Goal: Find specific page/section: Find specific page/section

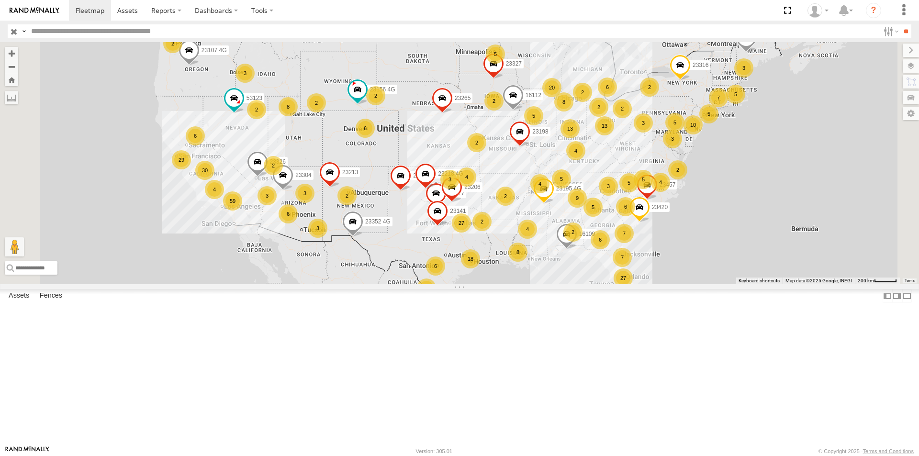
click at [186, 33] on input "text" at bounding box center [453, 31] width 852 height 14
type input "*****"
click at [901, 24] on input "**" at bounding box center [906, 31] width 11 height 14
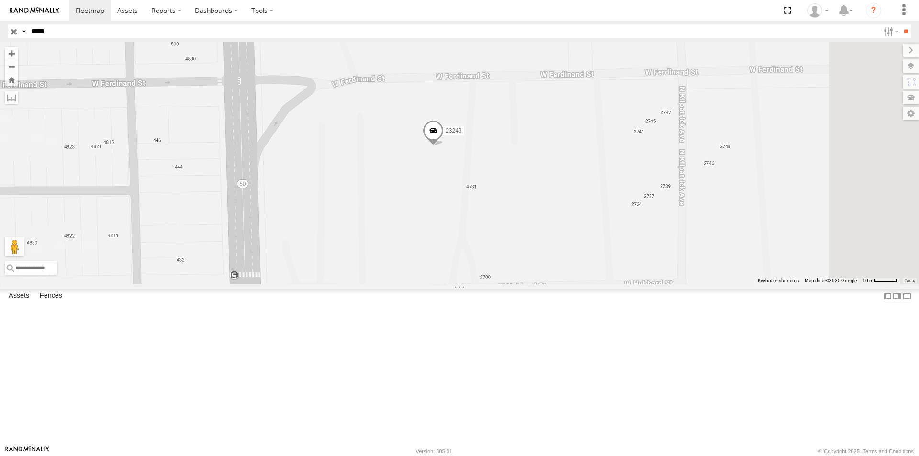
drag, startPoint x: 540, startPoint y: 177, endPoint x: 516, endPoint y: 225, distance: 53.3
click at [516, 225] on div "23249 23249 4G" at bounding box center [459, 163] width 919 height 242
click at [914, 65] on label at bounding box center [901, 65] width 35 height 13
click at [0, 0] on span "Basemaps" at bounding box center [0, 0] width 0 height 0
click at [0, 0] on span "Satellite + Roadmap" at bounding box center [0, 0] width 0 height 0
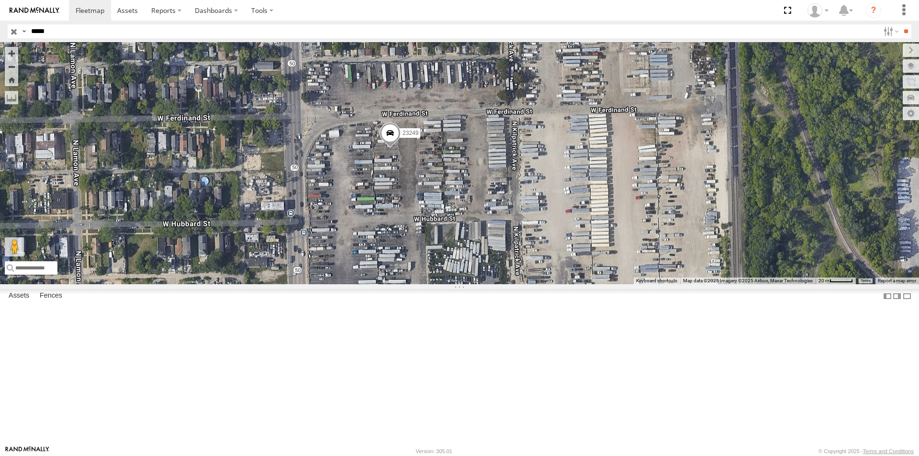
drag, startPoint x: 535, startPoint y: 280, endPoint x: 535, endPoint y: 345, distance: 65.1
click at [535, 284] on div "23249 23249 4G" at bounding box center [459, 163] width 919 height 242
click at [401, 148] on span at bounding box center [390, 136] width 21 height 26
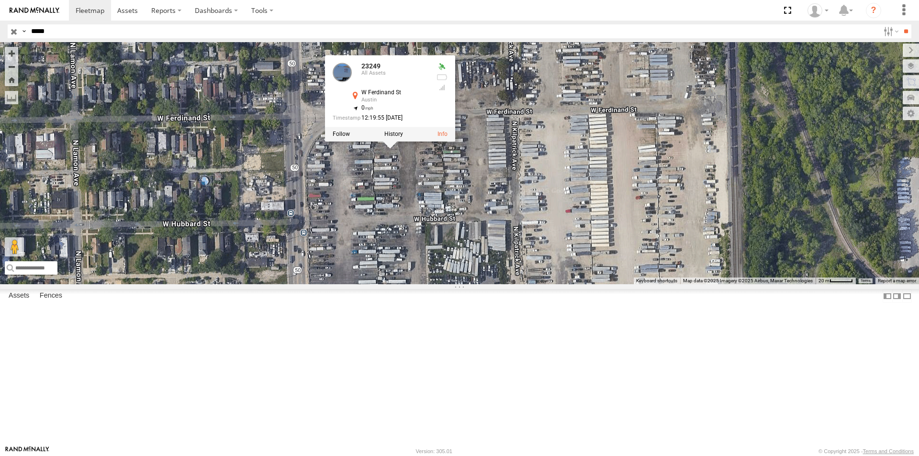
click at [611, 171] on div "23249 23249 4G 23249 All Assets W [GEOGRAPHIC_DATA] 41.88931 , -87.74453 0 12:1…" at bounding box center [459, 163] width 919 height 242
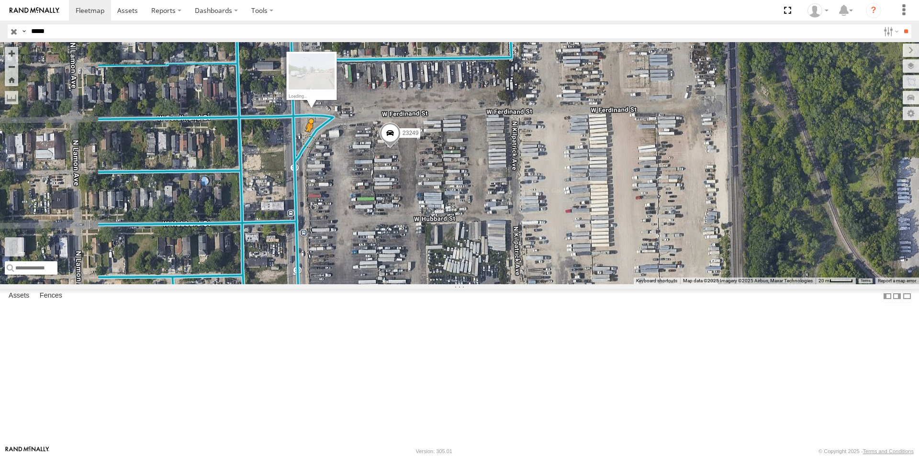
drag, startPoint x: 255, startPoint y: 407, endPoint x: 430, endPoint y: 222, distance: 254.4
click at [430, 222] on div "23249 23249 4G To activate drag with keyboard, press Alt + Enter. Once in keybo…" at bounding box center [459, 163] width 919 height 242
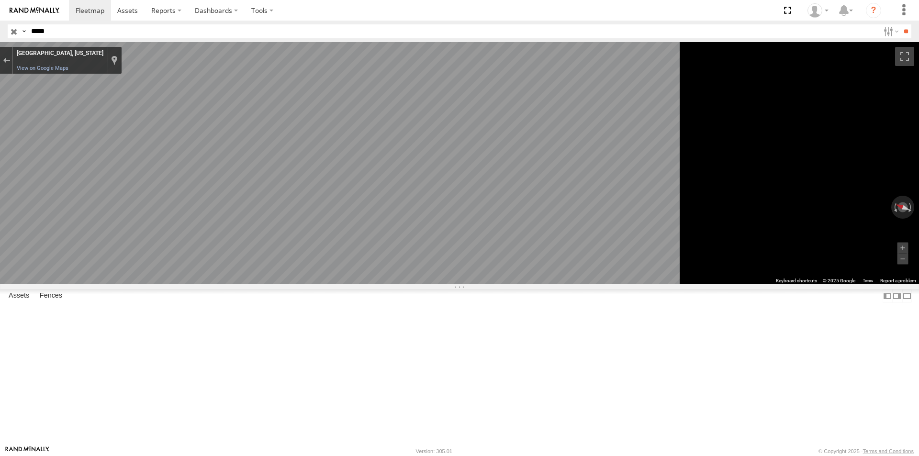
click at [82, 182] on main "← Move left → Move right ↑ Move up ↓ Move down + Zoom in - Zoom out Home Jump l…" at bounding box center [459, 244] width 919 height 404
click at [193, 205] on main "← Move left → Move right ↑ Move up ↓ Move down + Zoom in - Zoom out Home Jump l…" at bounding box center [459, 244] width 919 height 404
click at [68, 70] on link "View on Google Maps" at bounding box center [43, 68] width 52 height 6
click at [68, 68] on link "View on Google Maps" at bounding box center [43, 68] width 52 height 6
click at [0, 0] on div "All Assets" at bounding box center [0, 0] width 0 height 0
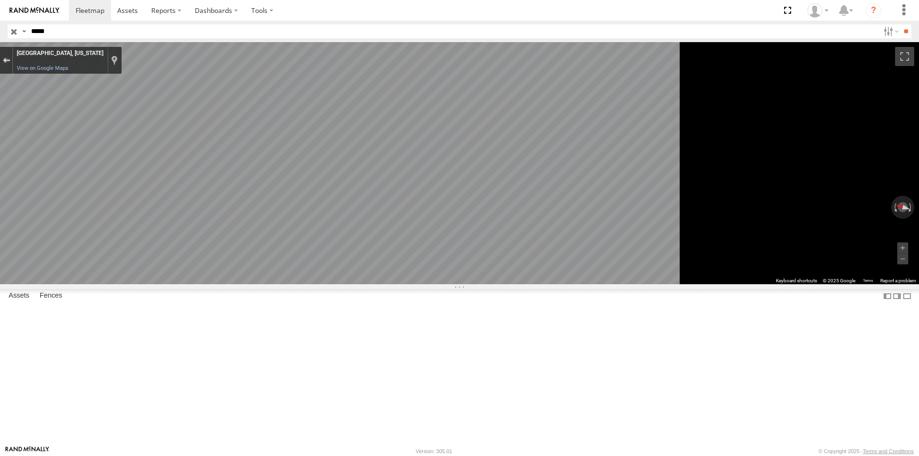
click at [10, 60] on div "Exit the Street View" at bounding box center [6, 60] width 7 height 6
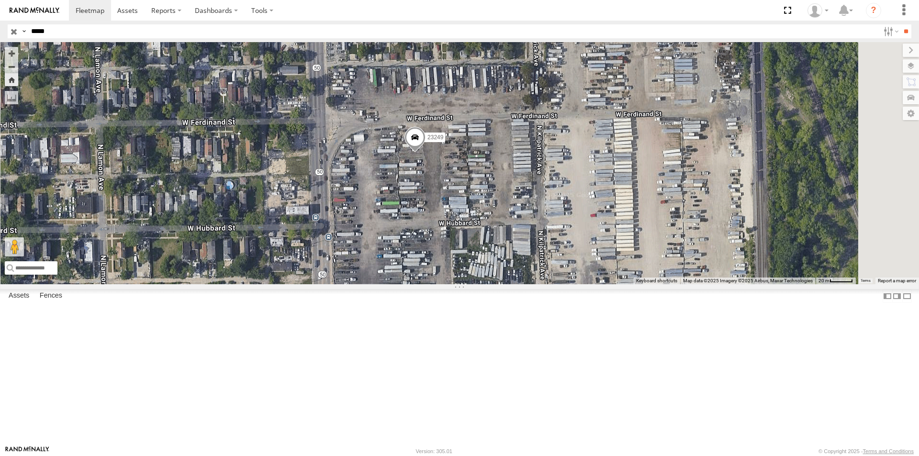
click at [640, 198] on div "23249 Loading..." at bounding box center [459, 163] width 919 height 242
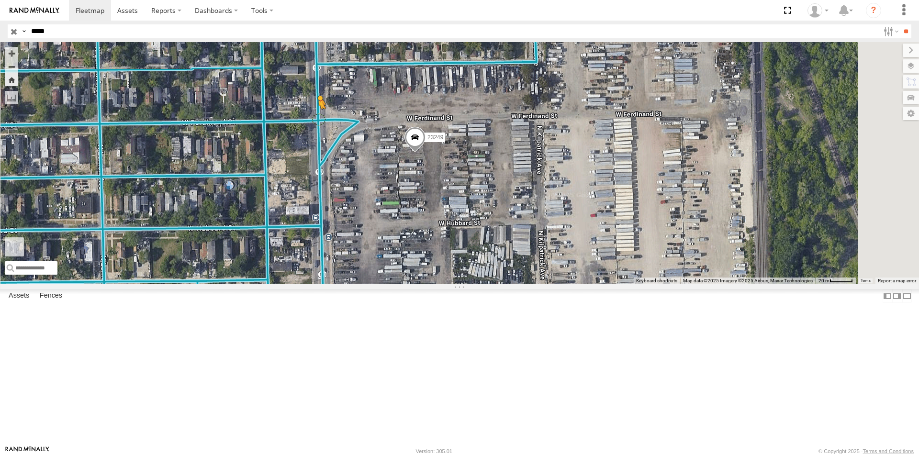
drag, startPoint x: 257, startPoint y: 405, endPoint x: 439, endPoint y: 200, distance: 274.4
click at [439, 200] on div "23249 To activate drag with keyboard, press Alt + Enter. Once in keyboard drag …" at bounding box center [459, 163] width 919 height 242
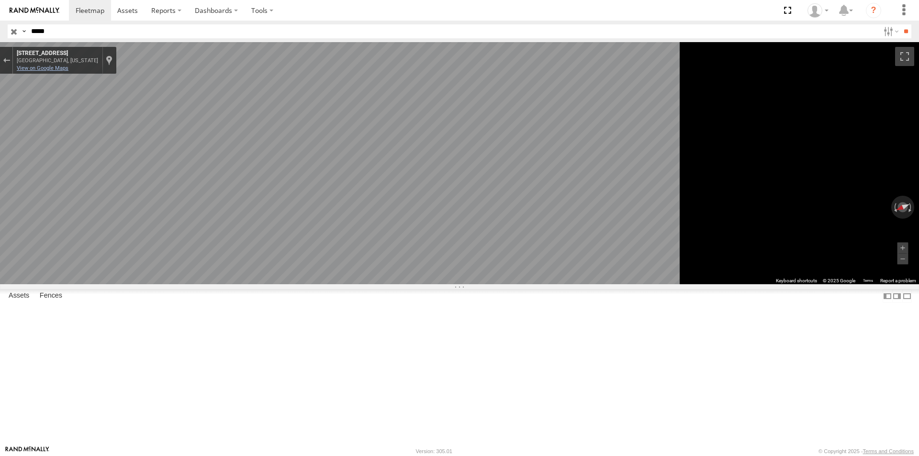
click at [68, 68] on link "View on Google Maps" at bounding box center [43, 68] width 52 height 6
click at [0, 0] on div "All Assets" at bounding box center [0, 0] width 0 height 0
click at [193, 241] on main "← Move left → Move right ↑ Move up ↓ Move down + Zoom in - Zoom out Home Jump l…" at bounding box center [459, 244] width 919 height 404
click at [176, 235] on main "← Move left → Move right ↑ Move up ↓ Move down + Zoom in - Zoom out Home Jump l…" at bounding box center [459, 244] width 919 height 404
click at [174, 196] on main "← Move left → Move right ↑ Move up ↓ Move down + Zoom in - Zoom out Home Jump l…" at bounding box center [459, 244] width 919 height 404
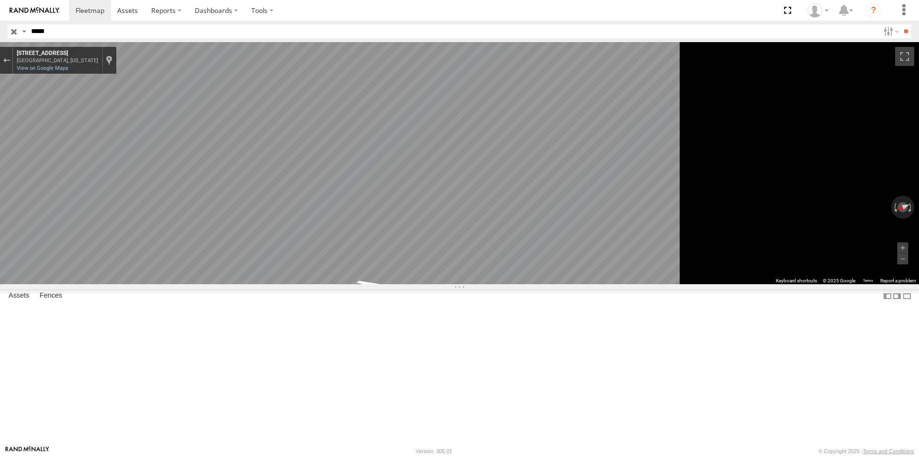
click at [116, 65] on div "[STREET_ADDRESS][GEOGRAPHIC_DATA][US_STATE][STREET_ADDRESS] View on Google Maps…" at bounding box center [64, 60] width 103 height 27
click at [68, 68] on link "View on Google Maps" at bounding box center [43, 68] width 52 height 6
